Goal: Information Seeking & Learning: Learn about a topic

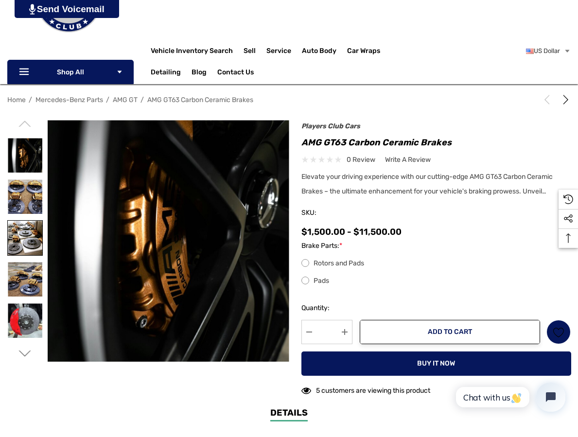
click at [24, 230] on img at bounding box center [25, 238] width 34 height 34
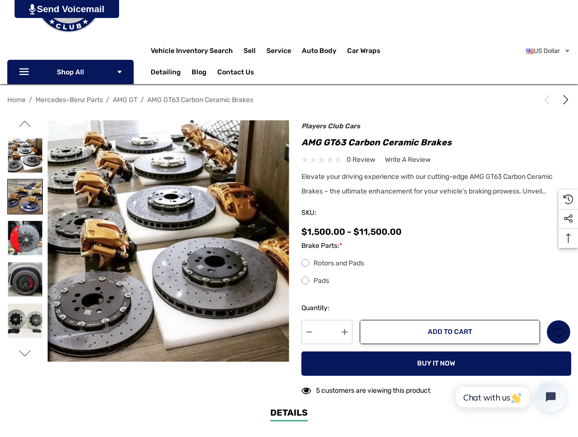
click at [21, 184] on img at bounding box center [25, 196] width 34 height 34
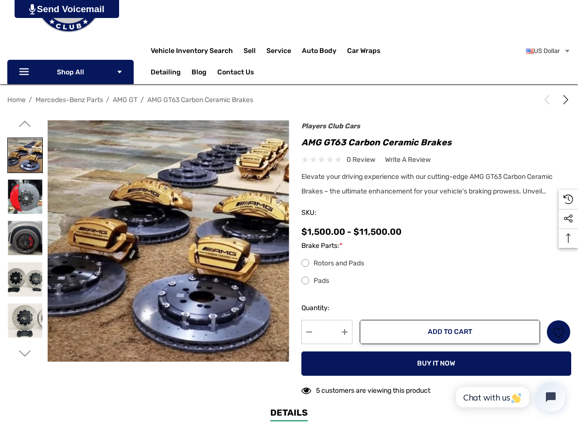
click at [26, 159] on img at bounding box center [25, 155] width 34 height 34
click at [28, 203] on img at bounding box center [25, 196] width 34 height 34
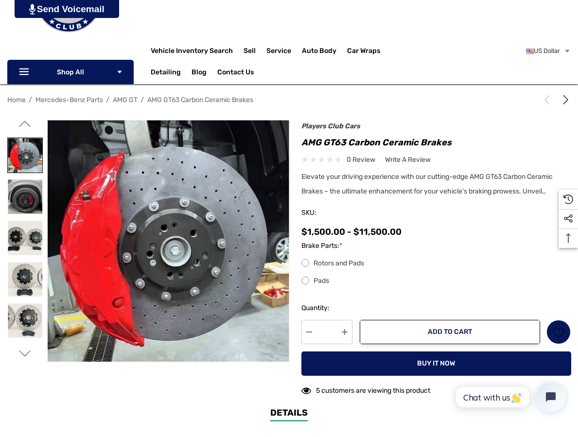
click at [28, 203] on img at bounding box center [25, 196] width 34 height 34
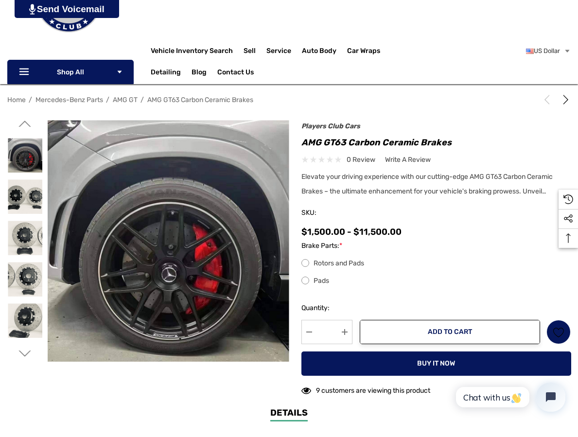
click at [28, 218] on div at bounding box center [24, 237] width 35 height 41
click at [29, 264] on img at bounding box center [25, 279] width 34 height 34
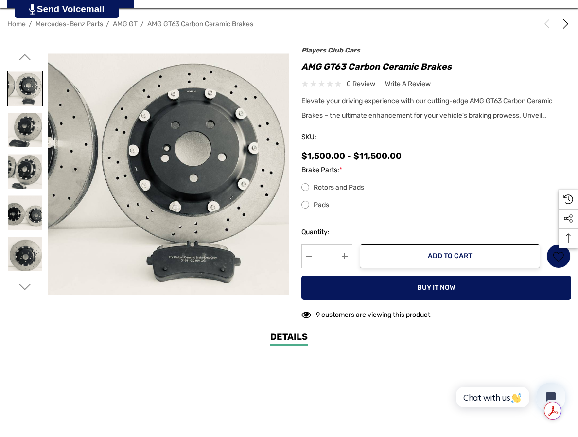
scroll to position [165, 0]
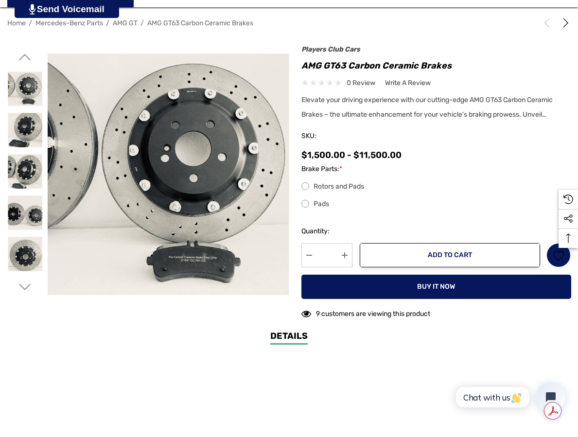
click at [25, 283] on icon "Go to slide 4 of 4" at bounding box center [25, 287] width 12 height 12
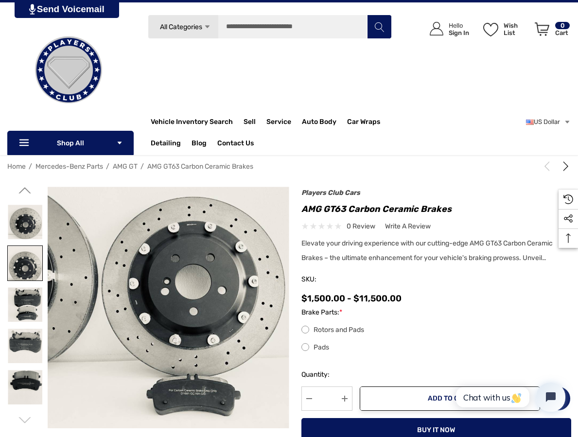
scroll to position [0, 0]
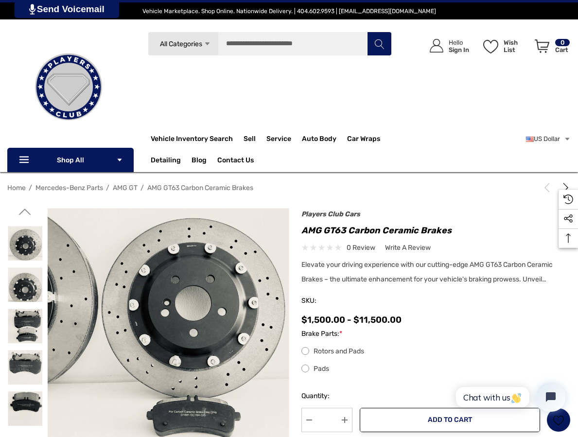
click at [346, 180] on nav "Home Mercedes-Benz Parts AMG GT AMG GT63 Carbon Ceramic Brakes" at bounding box center [288, 187] width 563 height 17
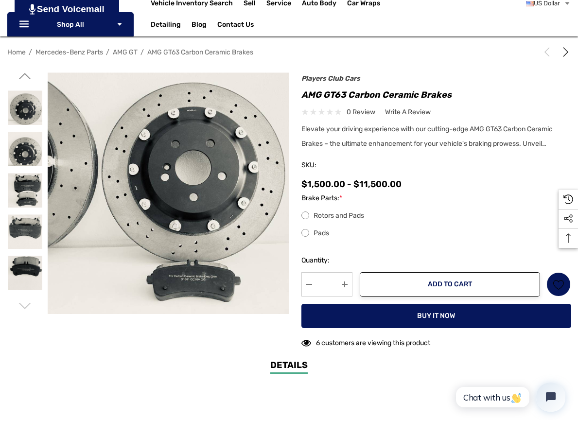
scroll to position [136, 0]
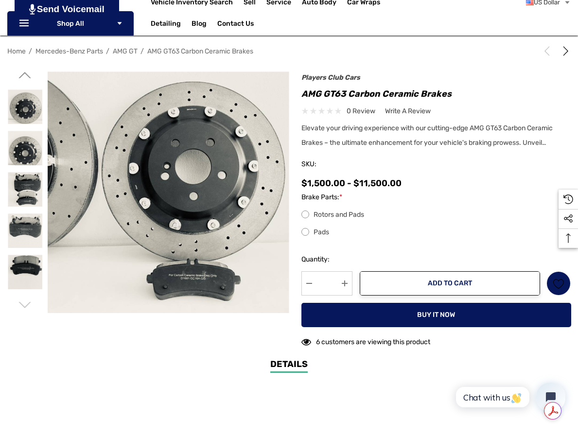
click at [28, 307] on icon "Go to slide 4 of 4" at bounding box center [25, 305] width 12 height 12
click at [28, 78] on icon "Go to slide 2 of 4" at bounding box center [25, 75] width 12 height 12
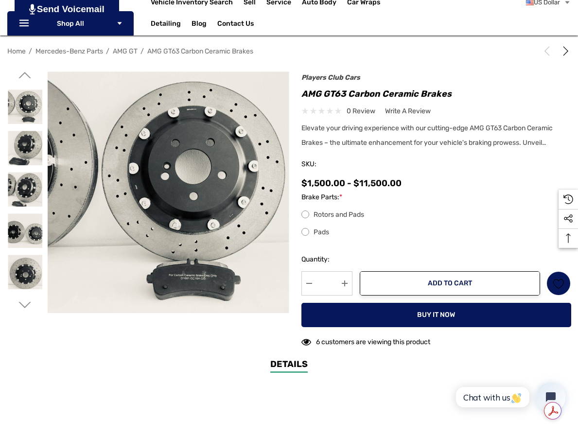
click at [28, 78] on icon "Go to slide 2 of 4" at bounding box center [25, 75] width 12 height 12
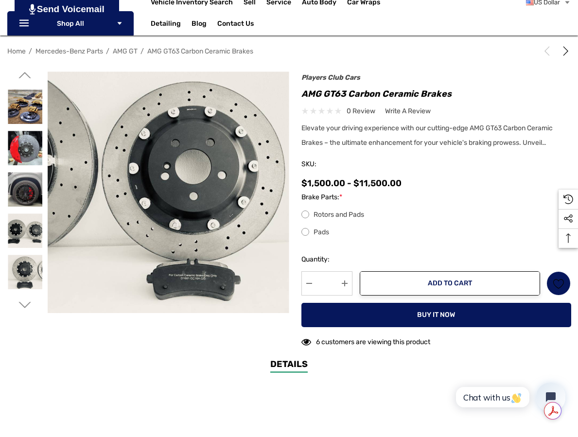
click at [28, 78] on icon "Go to slide 2 of 4" at bounding box center [25, 75] width 12 height 12
click at [28, 116] on img at bounding box center [25, 106] width 34 height 34
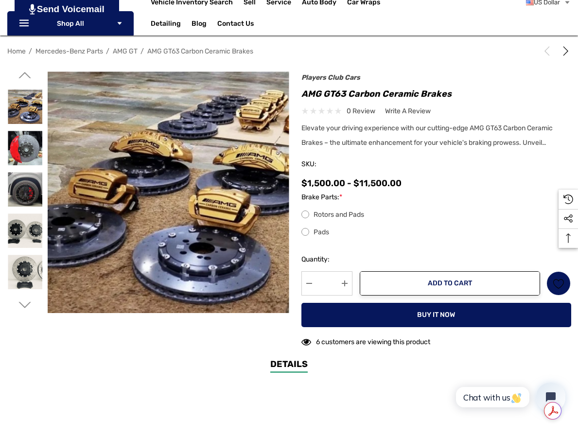
click at [25, 79] on icon "Go to slide 1 of 4" at bounding box center [25, 75] width 12 height 12
click at [24, 75] on icon "Go to slide 1 of 4" at bounding box center [25, 75] width 12 height 12
click at [29, 102] on img at bounding box center [25, 106] width 34 height 34
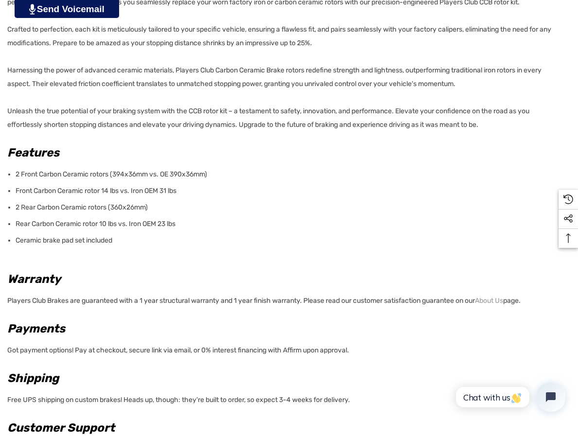
scroll to position [704, 0]
